Goal: Information Seeking & Learning: Learn about a topic

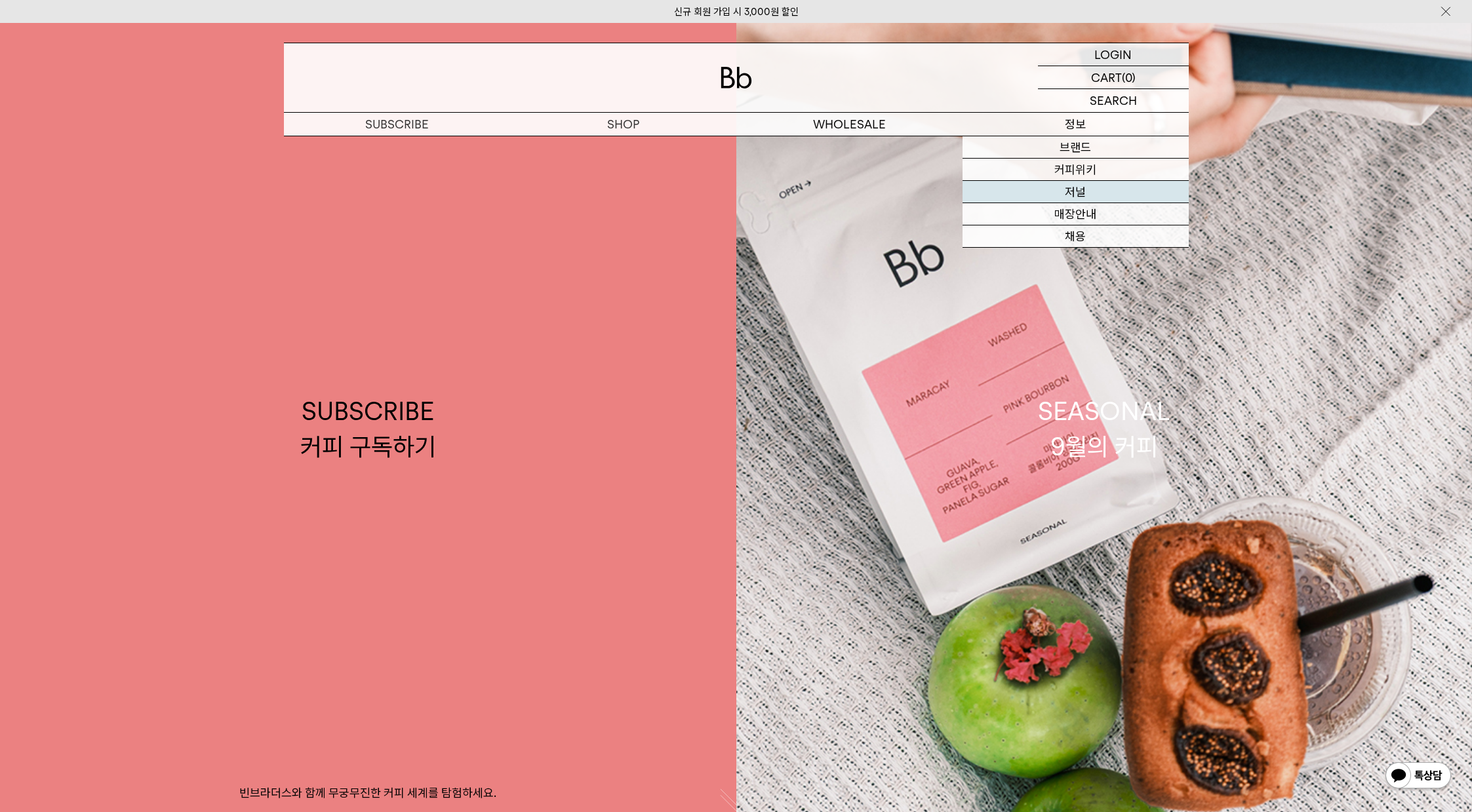
click at [1095, 189] on link "저널" at bounding box center [1075, 192] width 226 height 22
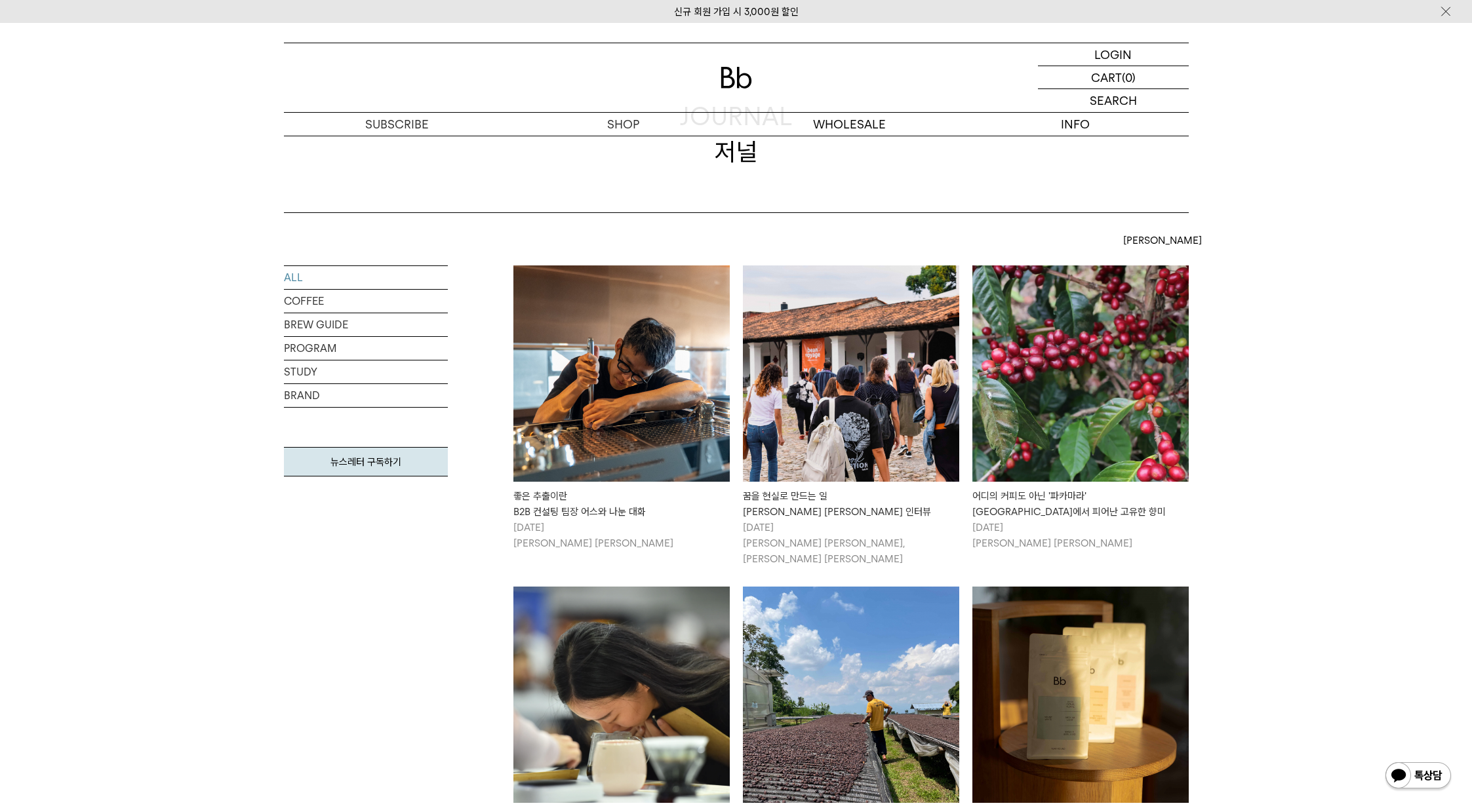
scroll to position [262, 0]
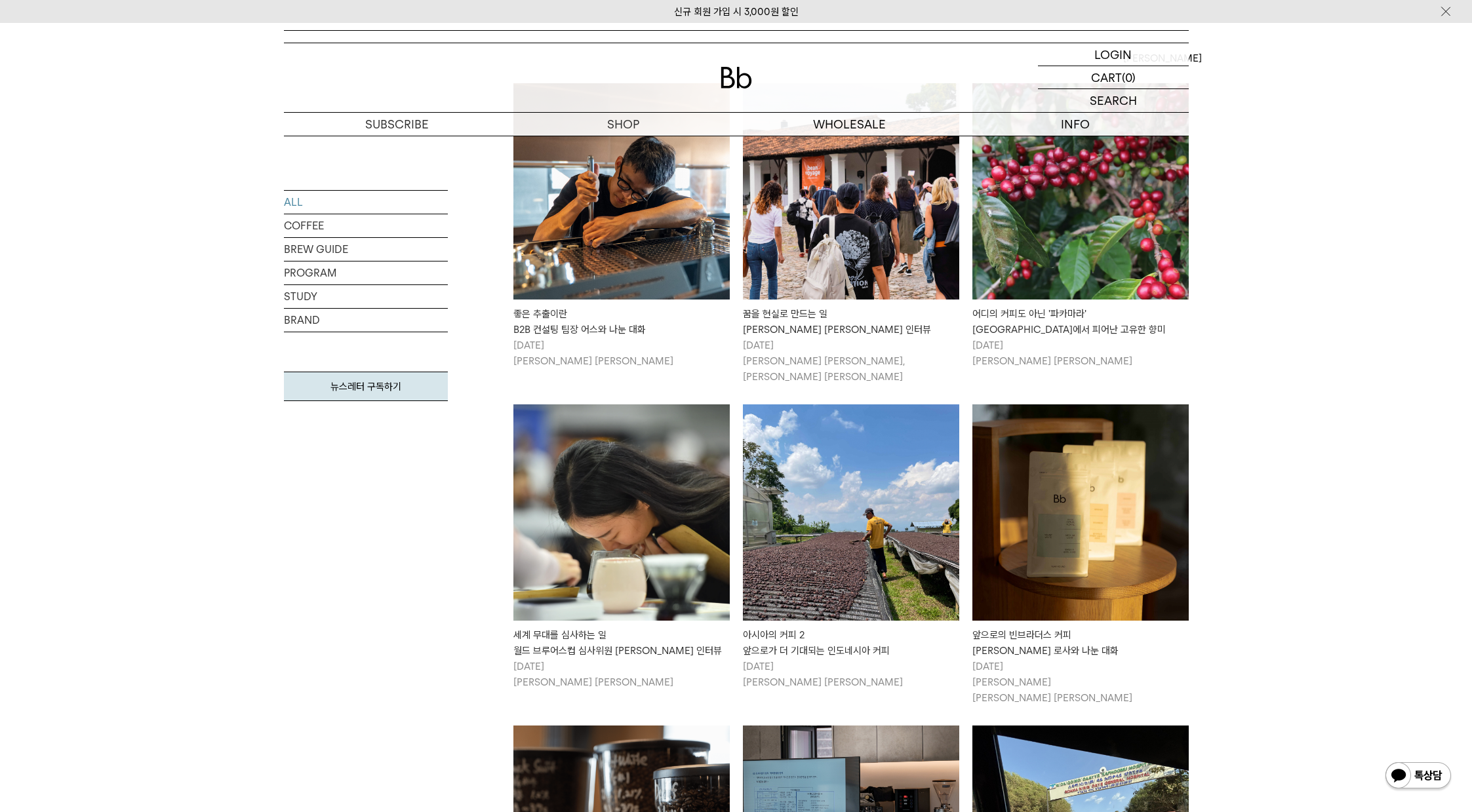
click at [656, 217] on img at bounding box center [621, 191] width 216 height 216
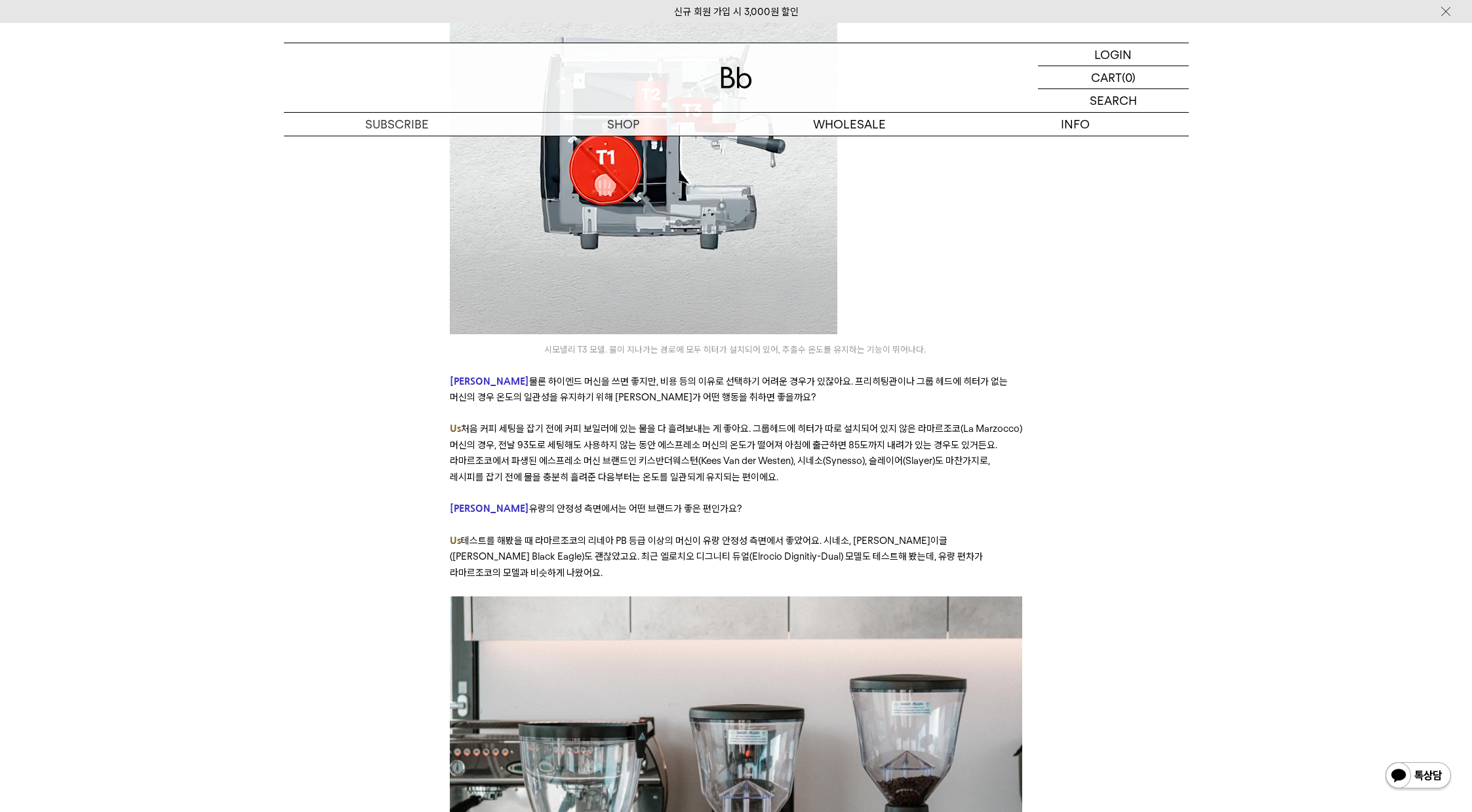
scroll to position [5114, 0]
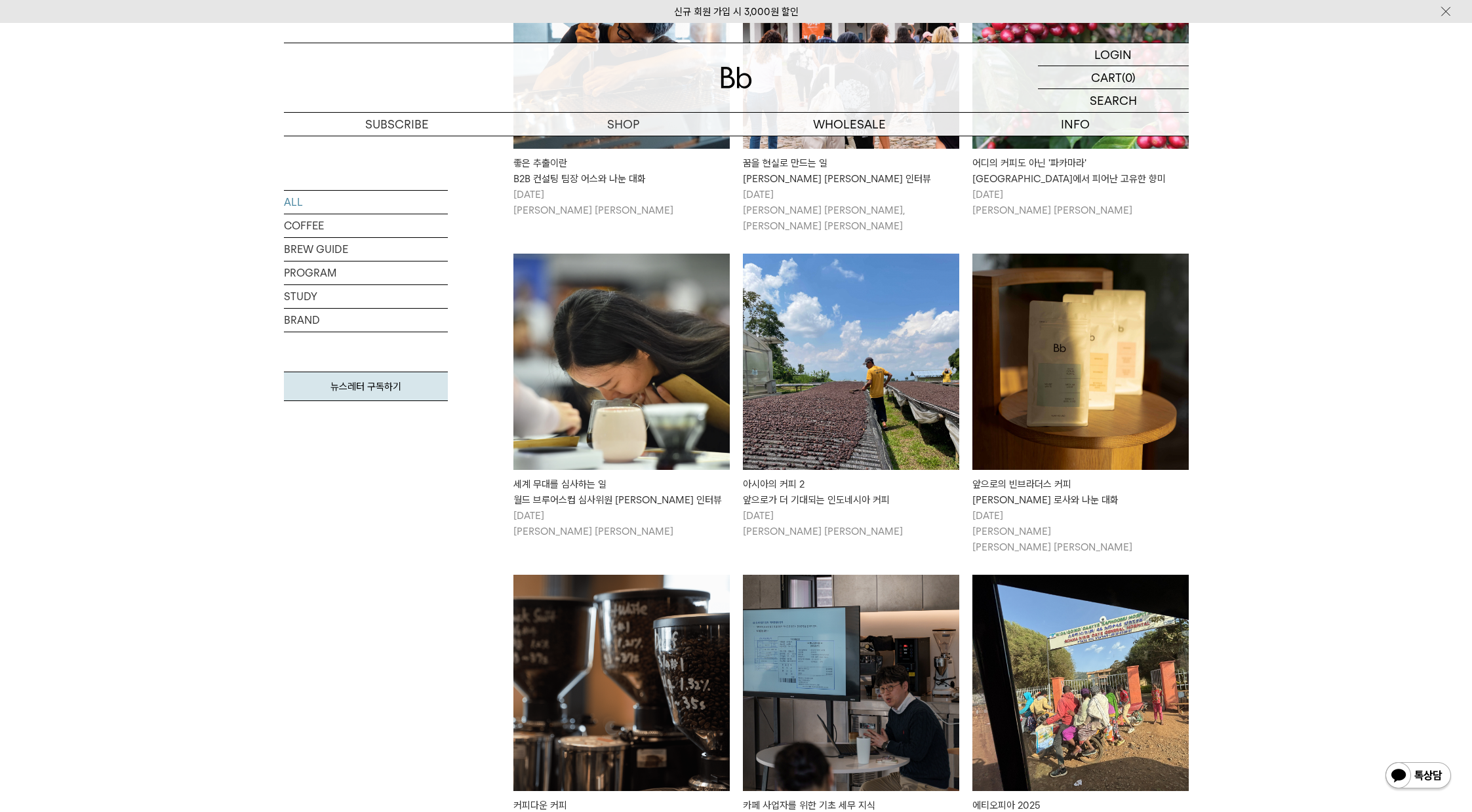
scroll to position [656, 0]
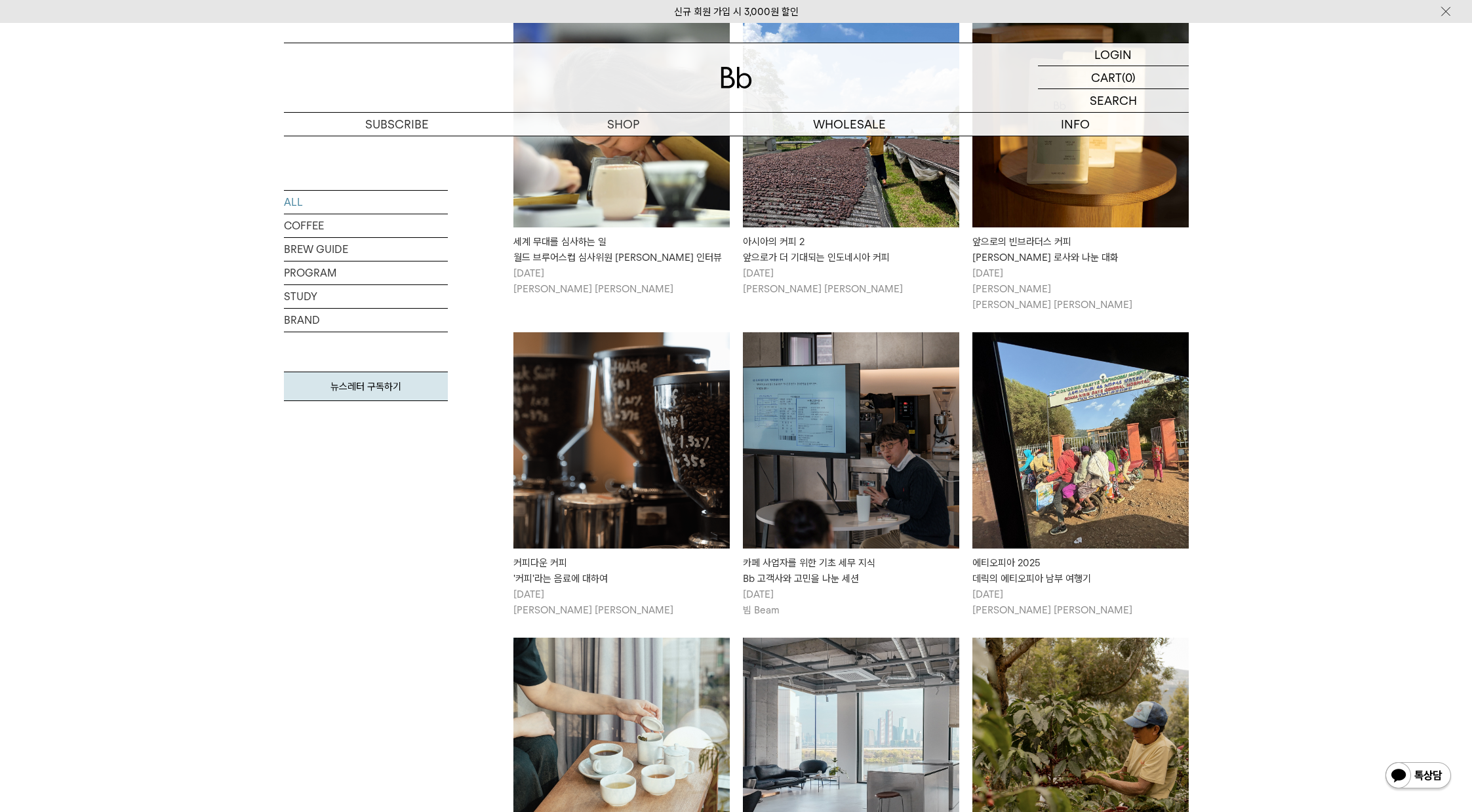
click at [1160, 190] on img at bounding box center [1080, 119] width 216 height 216
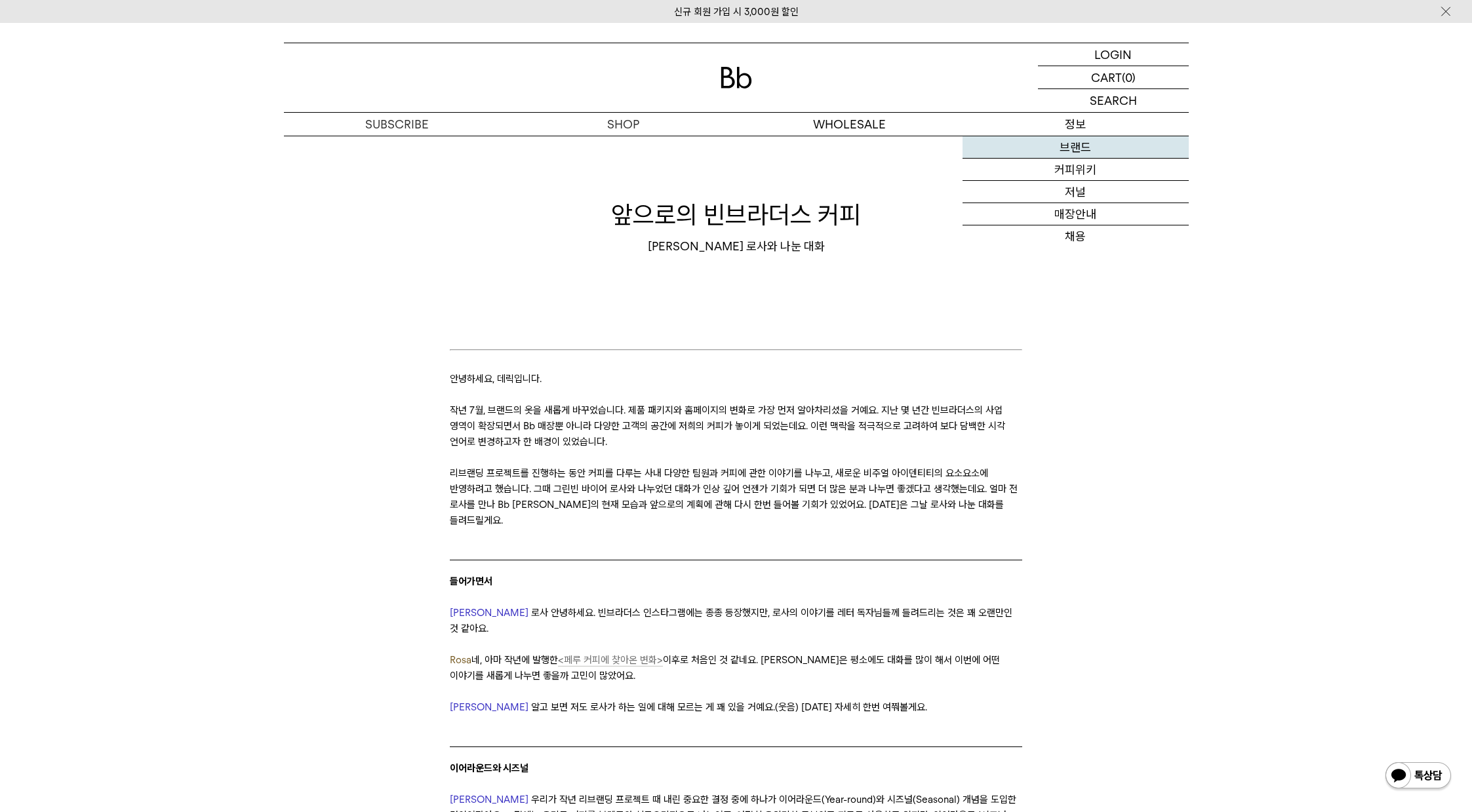
click at [1090, 147] on link "브랜드" at bounding box center [1075, 147] width 226 height 22
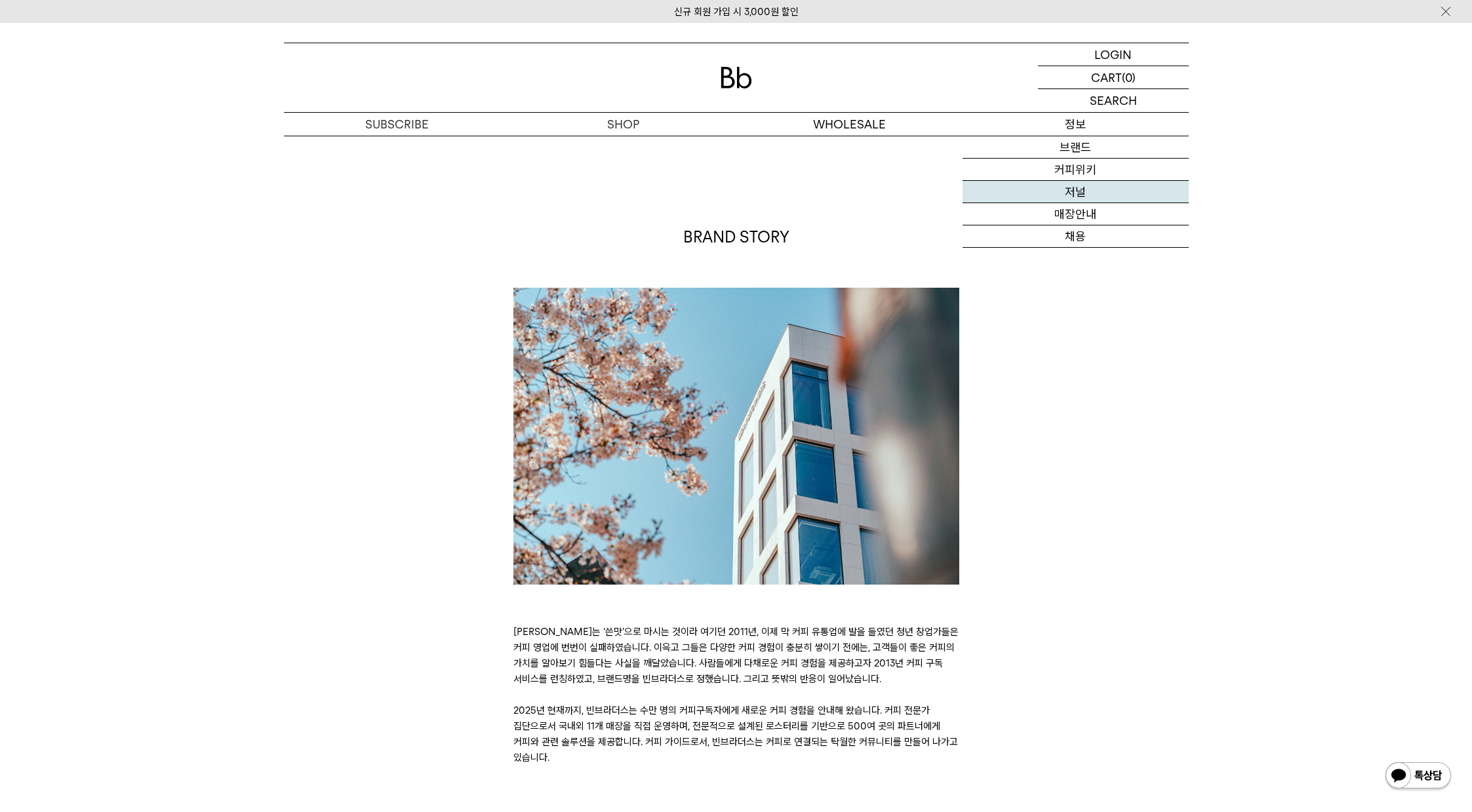
click at [1084, 191] on link "저널" at bounding box center [1075, 192] width 226 height 22
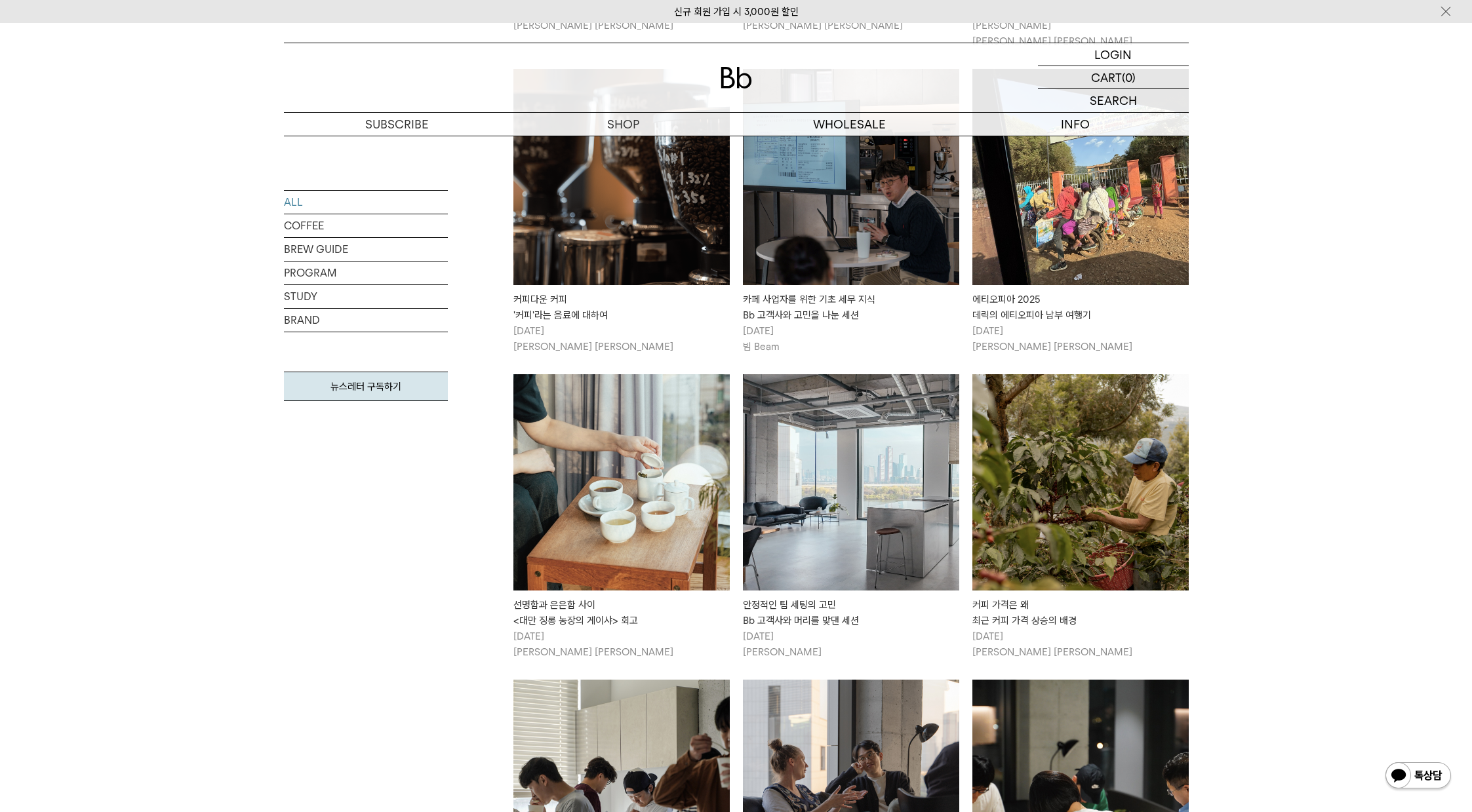
scroll to position [1246, 0]
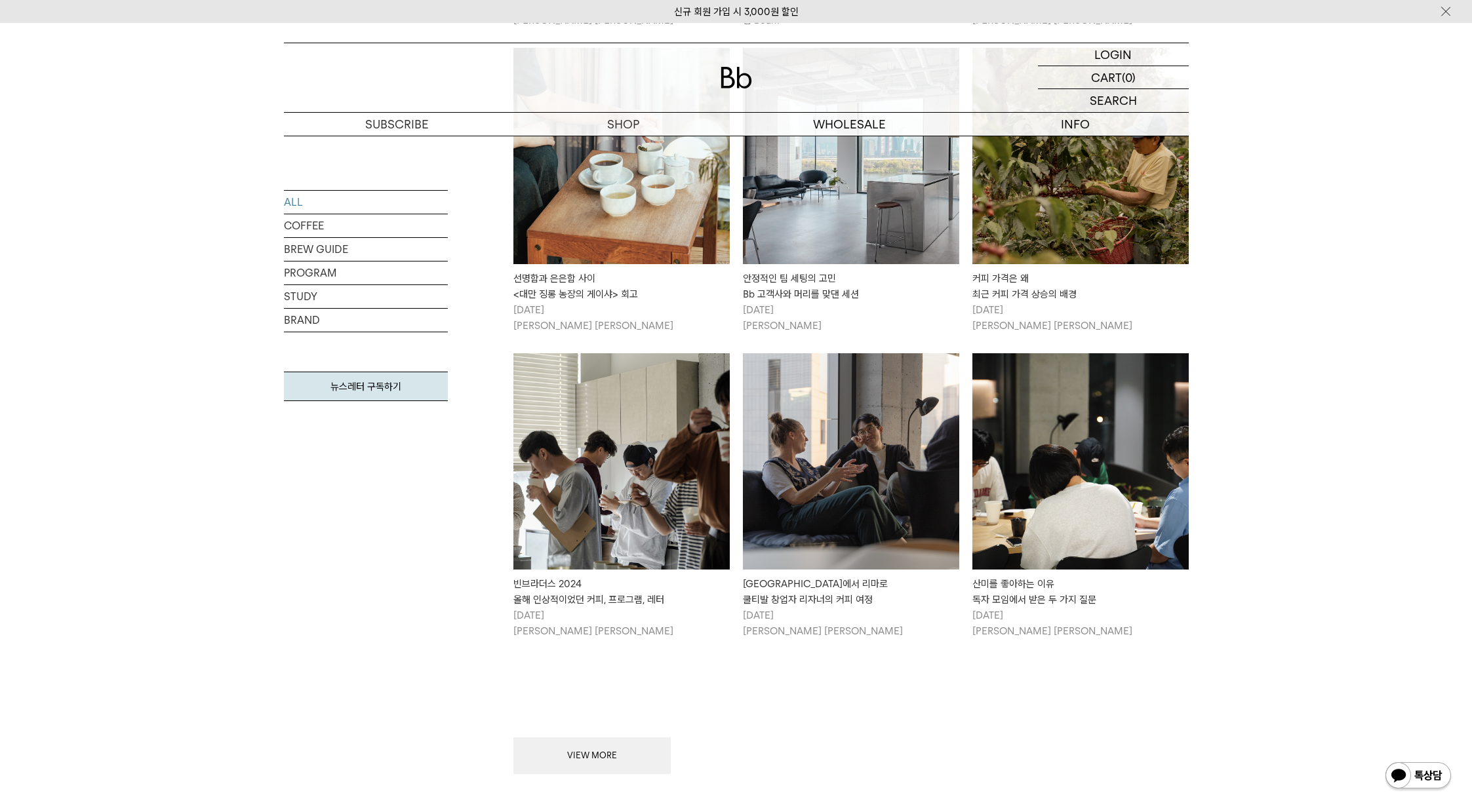
click at [595, 751] on button "VIEW MORE" at bounding box center [592, 756] width 157 height 37
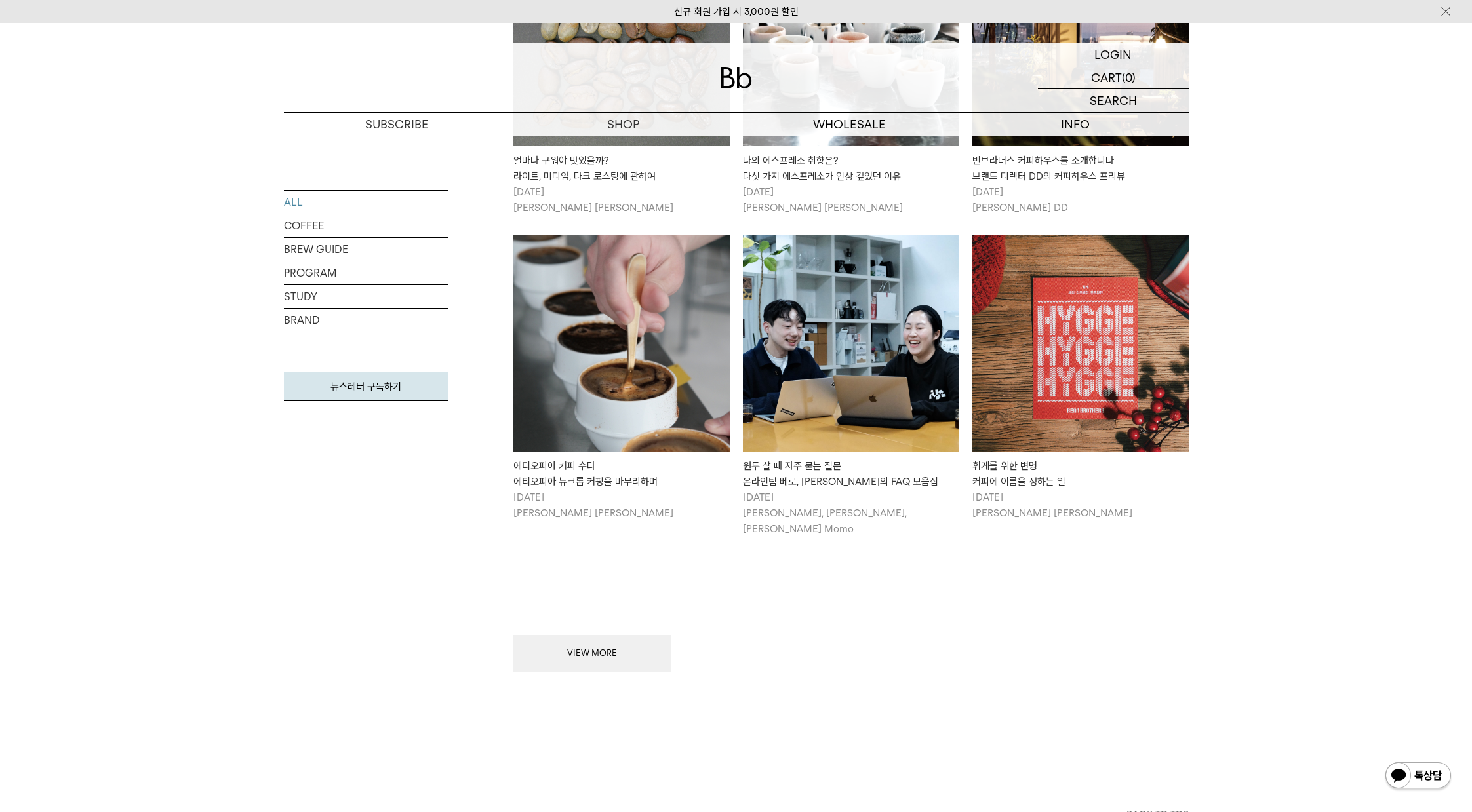
scroll to position [3101, 0]
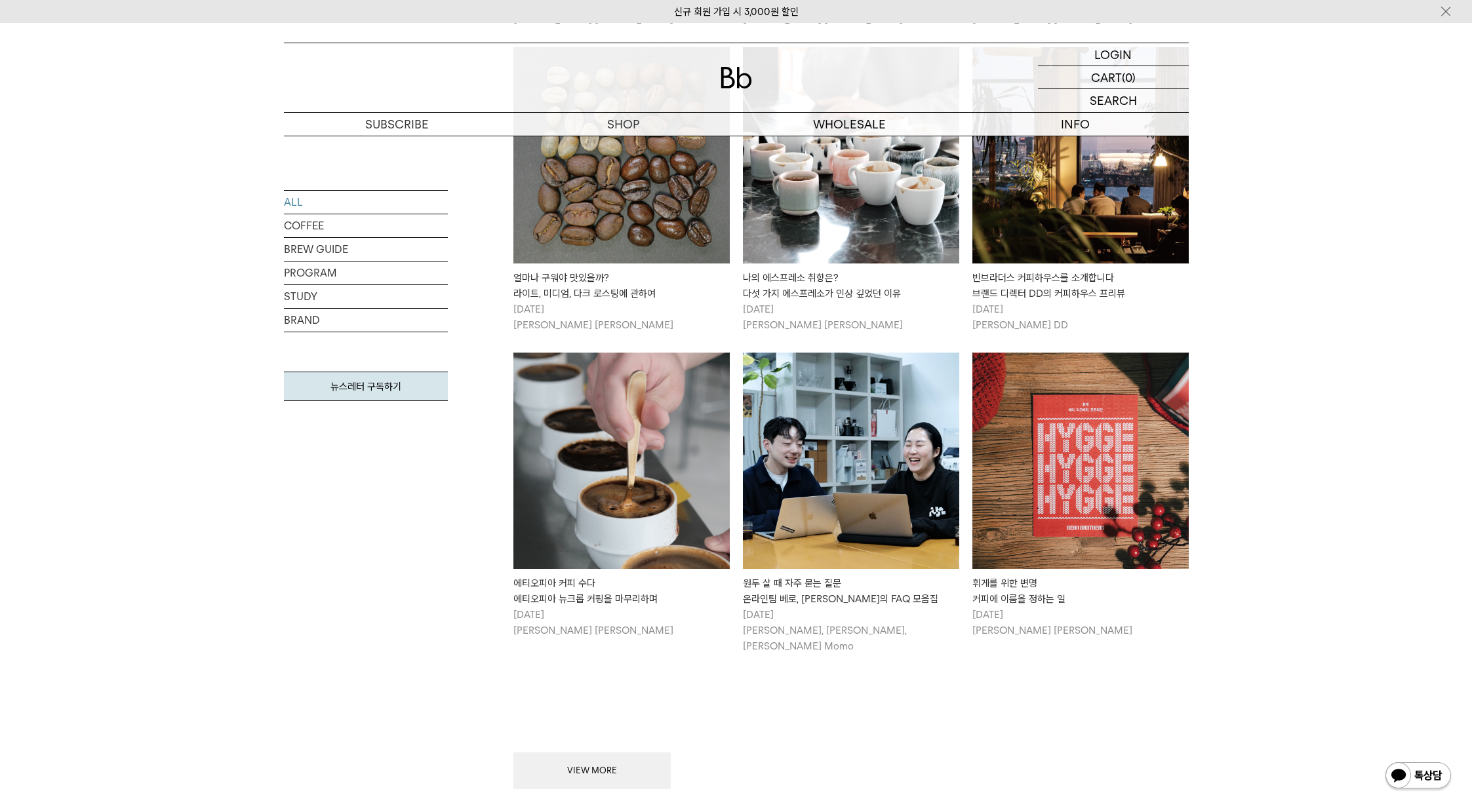
scroll to position [2773, 0]
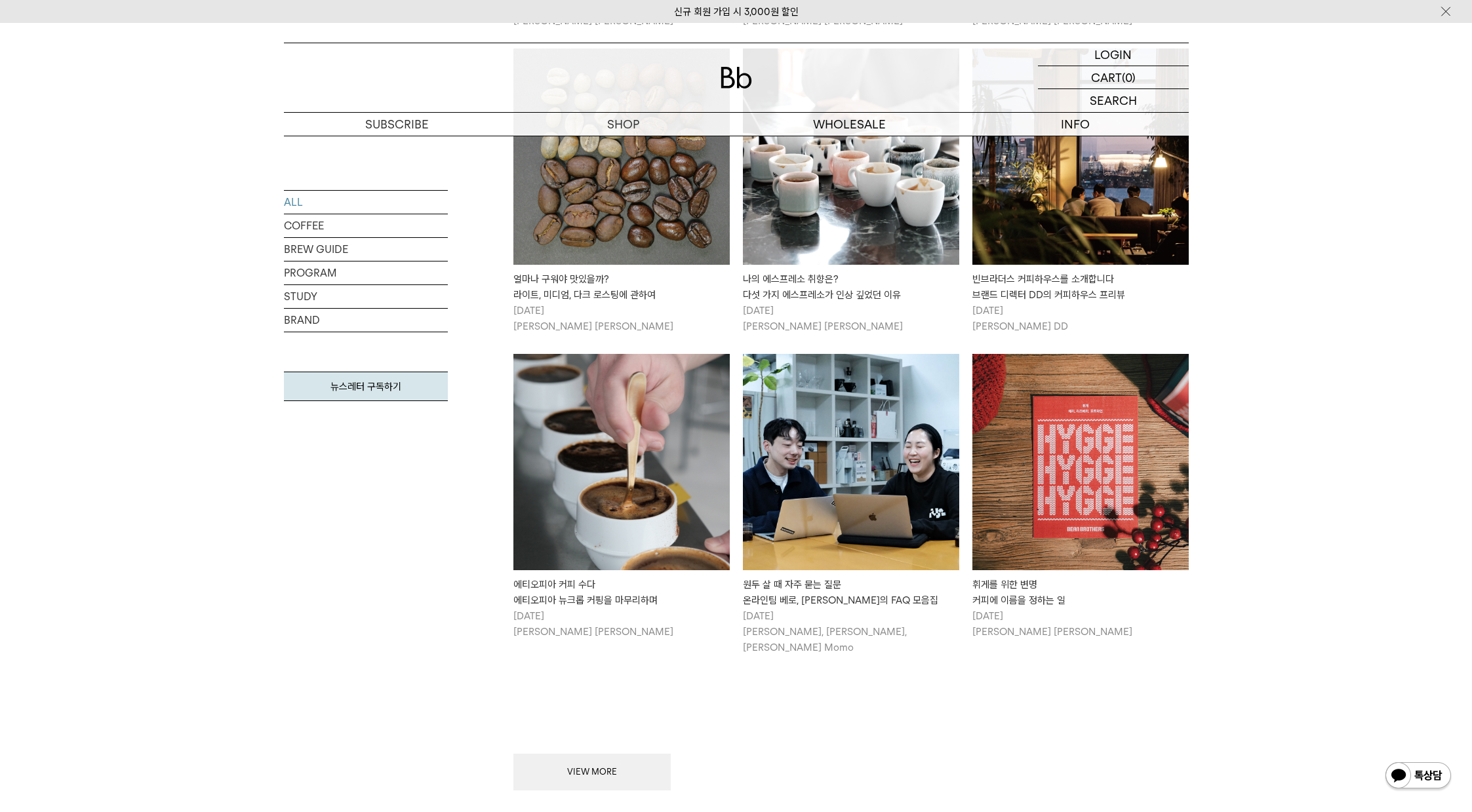
click at [897, 477] on img at bounding box center [851, 462] width 216 height 216
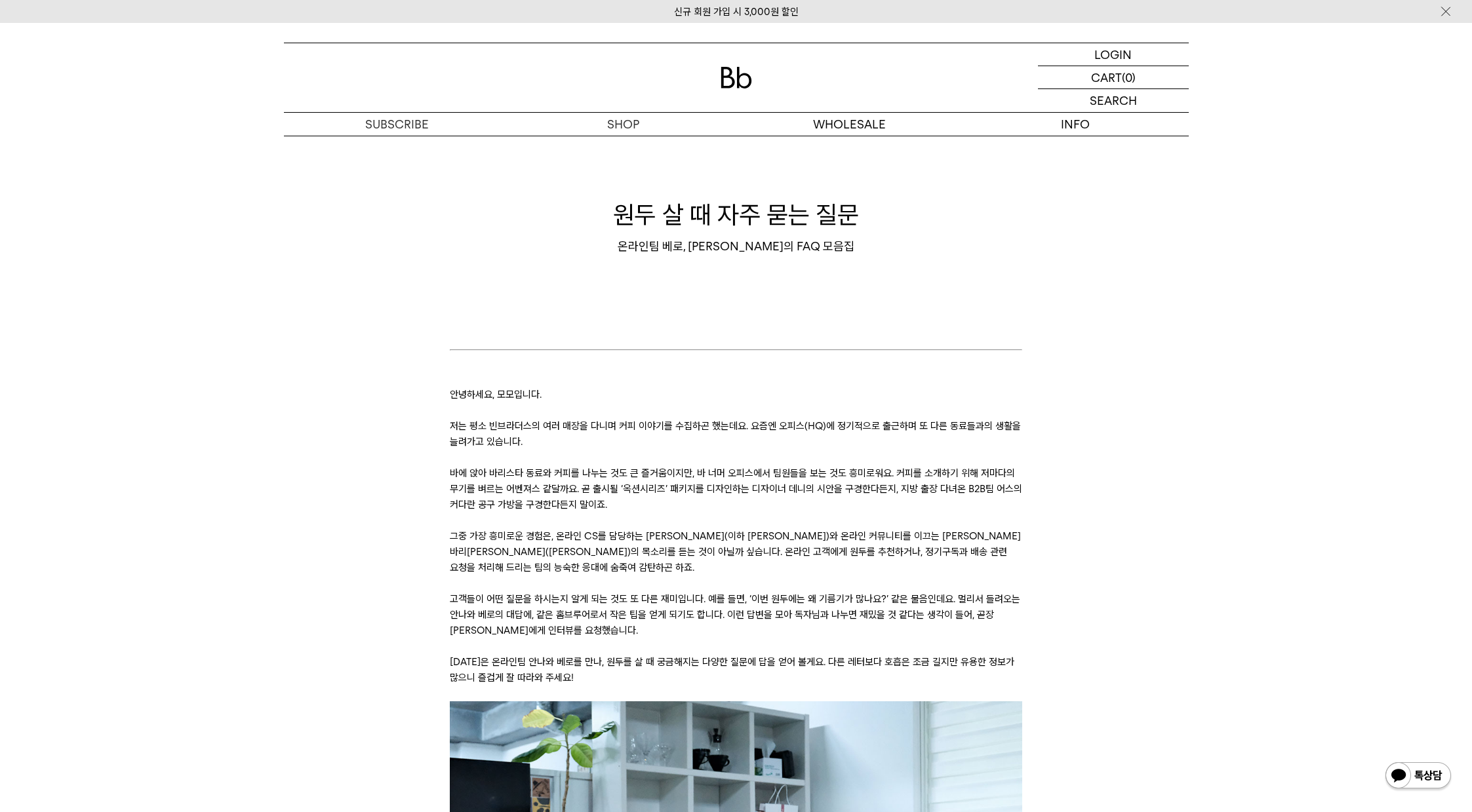
drag, startPoint x: 401, startPoint y: 349, endPoint x: 596, endPoint y: 153, distance: 276.5
